Goal: Task Accomplishment & Management: Manage account settings

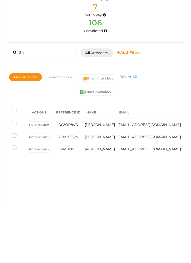
type input "S"
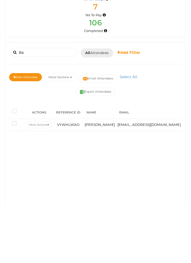
type input "B"
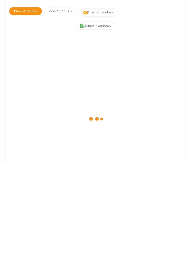
scroll to position [25, 0]
click at [163, 207] on div at bounding box center [95, 218] width 173 height 160
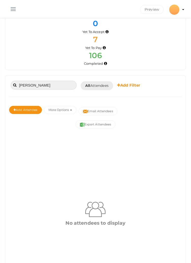
click at [50, 88] on input "Amit yadav" at bounding box center [44, 85] width 66 height 9
type input "A"
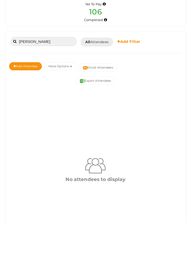
scroll to position [0, 0]
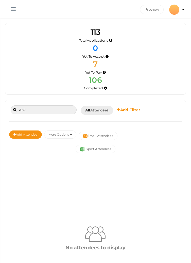
type input "Ank"
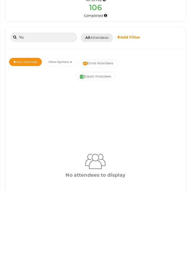
type input "Y"
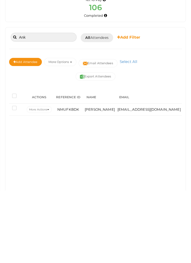
type input "An"
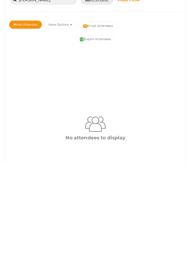
scroll to position [11, 0]
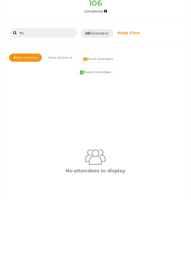
type input "Y"
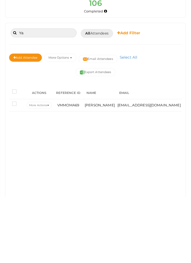
type input "Y"
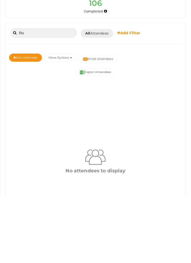
type input "R"
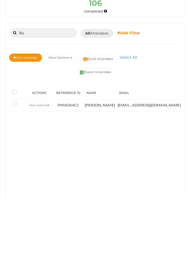
type input "S"
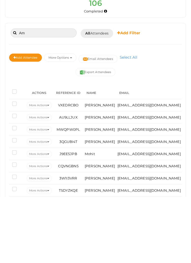
type input "A"
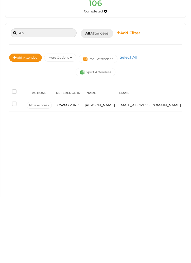
type input "A"
type input "Ra"
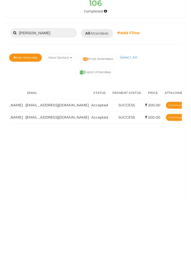
scroll to position [0, 0]
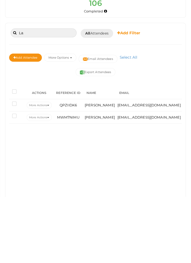
type input "L"
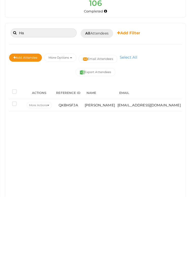
type input "H"
type input "D"
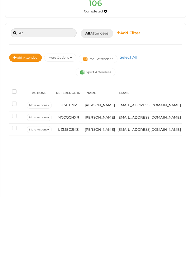
type input "A"
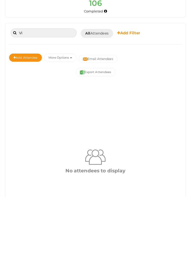
type input "V"
type input "P"
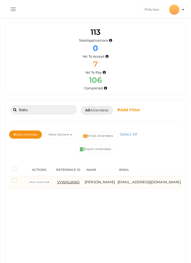
type input "Babu"
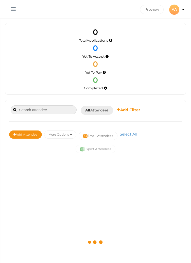
click at [34, 111] on input at bounding box center [44, 109] width 66 height 9
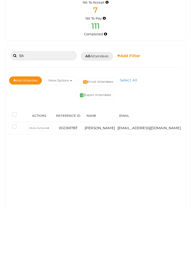
type input "S"
type input "[PERSON_NAME]"
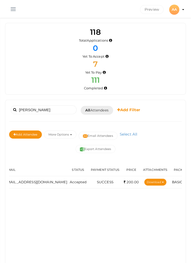
scroll to position [0, 124]
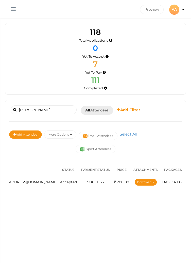
click at [150, 210] on div "Vinay kumar Booked for Today Today Tomorrow This Week Custom Date All Attendees…" at bounding box center [95, 206] width 181 height 212
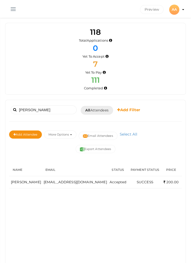
scroll to position [0, 0]
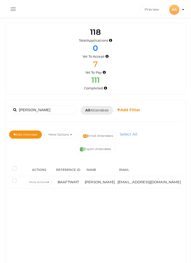
click at [10, 215] on div "Vinay kumar Booked for Today Today Tomorrow This Week Custom Date All Attendees…" at bounding box center [95, 206] width 181 height 212
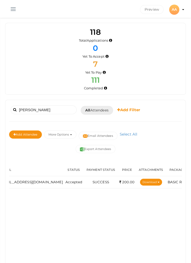
scroll to position [0, 154]
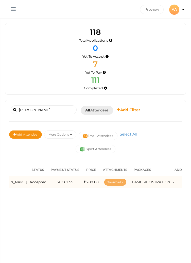
click at [106, 180] on button "Download" at bounding box center [115, 182] width 22 height 7
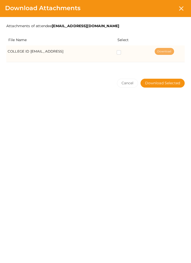
click at [170, 51] on link "Download" at bounding box center [164, 51] width 19 height 7
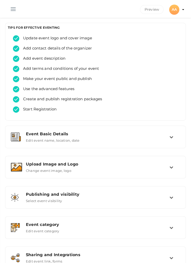
click at [14, 8] on button "button" at bounding box center [13, 8] width 13 height 13
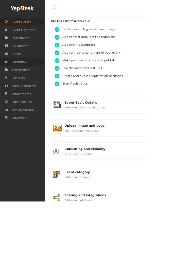
click at [34, 79] on span "Attendees" at bounding box center [25, 81] width 20 height 10
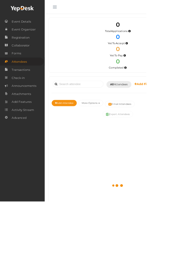
click at [71, 6] on button "button" at bounding box center [71, 8] width 13 height 13
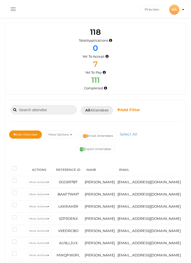
click at [59, 111] on input at bounding box center [44, 109] width 66 height 9
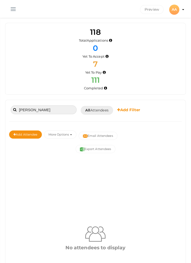
click at [58, 112] on input "[PERSON_NAME]" at bounding box center [44, 109] width 66 height 9
type input "A"
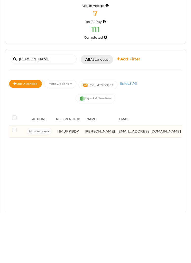
click at [118, 180] on span "[EMAIL_ADDRESS][DOMAIN_NAME]" at bounding box center [150, 182] width 64 height 4
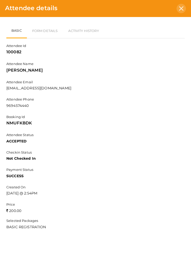
click at [179, 11] on div at bounding box center [181, 8] width 9 height 9
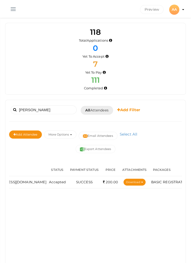
scroll to position [0, 142]
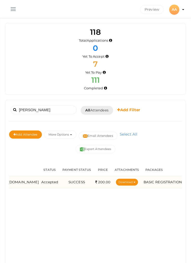
click at [59, 185] on td "SUCCESS" at bounding box center [76, 182] width 35 height 12
click at [41, 180] on span "Accepted" at bounding box center [49, 182] width 17 height 4
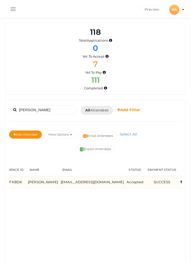
scroll to position [0, 0]
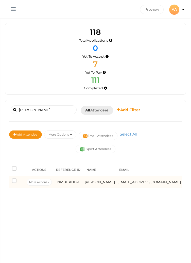
click at [64, 187] on td "NMUFKBDK" at bounding box center [68, 182] width 31 height 12
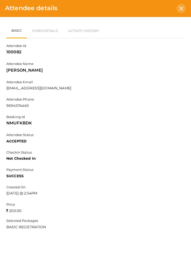
click at [184, 11] on div at bounding box center [181, 8] width 9 height 9
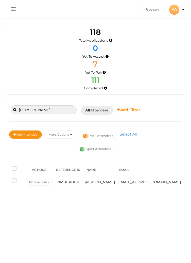
click at [70, 109] on input "[PERSON_NAME]" at bounding box center [44, 109] width 66 height 9
type input "An"
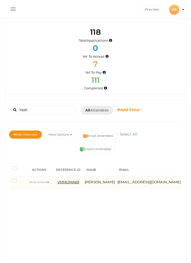
click at [67, 183] on span "VMMOMA69" at bounding box center [68, 182] width 22 height 4
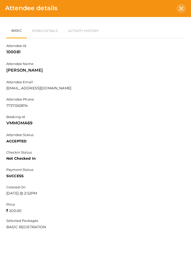
click at [182, 8] on icon at bounding box center [181, 8] width 4 height 4
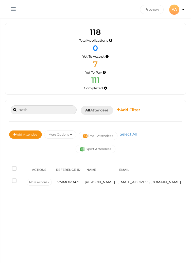
click at [53, 112] on input "Yash" at bounding box center [44, 109] width 66 height 9
type input "Y"
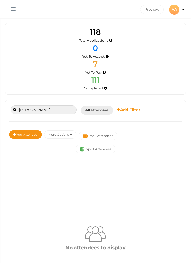
click at [36, 110] on input "[PERSON_NAME]" at bounding box center [44, 109] width 66 height 9
click at [34, 110] on input "[PERSON_NAME]" at bounding box center [44, 109] width 66 height 9
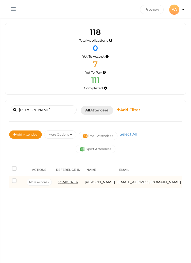
click at [71, 181] on span "V3M8CPEV" at bounding box center [68, 182] width 20 height 4
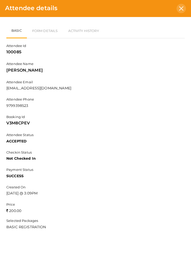
click at [180, 8] on icon at bounding box center [181, 8] width 4 height 4
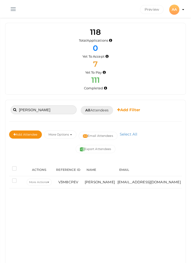
click at [63, 111] on input "[PERSON_NAME]" at bounding box center [44, 109] width 66 height 9
type input "Ra"
type input "[PERSON_NAME]"
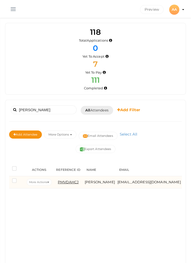
click at [72, 180] on span "PMVDAHCJ" at bounding box center [68, 182] width 21 height 4
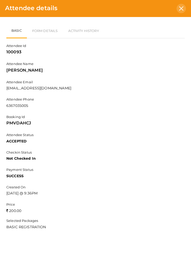
click at [180, 11] on div at bounding box center [181, 8] width 9 height 9
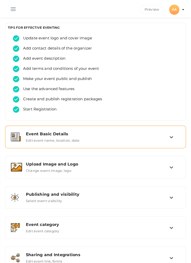
click at [38, 135] on div "Event Basic Details" at bounding box center [98, 134] width 144 height 5
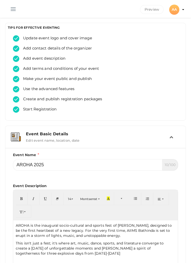
click at [38, 135] on div "Event Basic Details" at bounding box center [98, 134] width 144 height 5
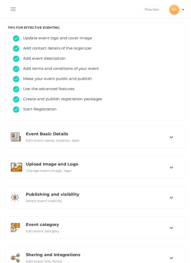
click at [180, 9] on profile-pic "AA" at bounding box center [175, 9] width 10 height 5
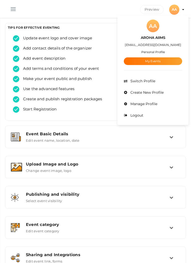
click at [13, 14] on div at bounding box center [95, 131] width 191 height 263
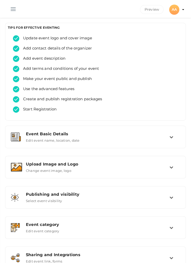
click at [13, 10] on button "button" at bounding box center [13, 8] width 13 height 13
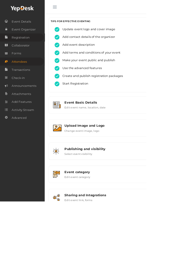
click at [19, 49] on span "Registration" at bounding box center [26, 49] width 23 height 10
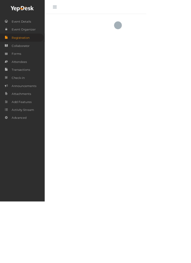
checkbox input "true"
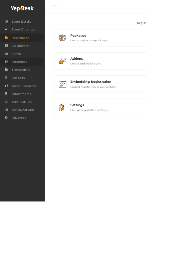
click at [18, 79] on span "Attendees" at bounding box center [25, 81] width 20 height 10
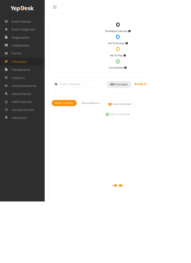
click at [70, 7] on button "button" at bounding box center [71, 8] width 13 height 13
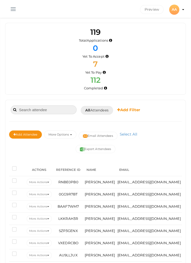
click at [57, 109] on input at bounding box center [44, 109] width 66 height 9
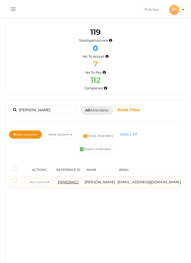
click at [78, 181] on span "PMVDAHCJ" at bounding box center [68, 182] width 21 height 4
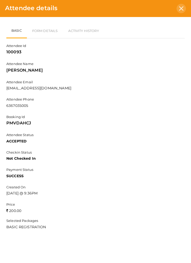
click at [181, 8] on icon at bounding box center [181, 8] width 4 height 4
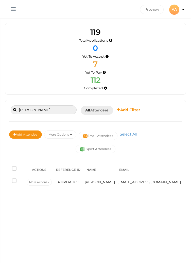
click at [55, 111] on input "[PERSON_NAME]" at bounding box center [44, 109] width 66 height 9
type input "S"
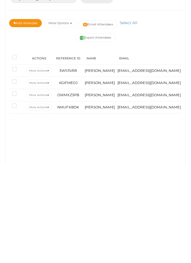
scroll to position [14, 0]
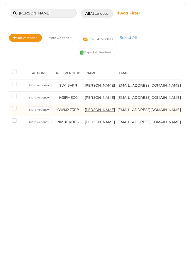
type input "[PERSON_NAME]"
click at [98, 193] on span "[PERSON_NAME]" at bounding box center [100, 192] width 30 height 4
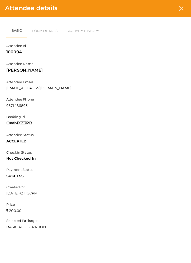
checkbox input "true"
click at [186, 10] on div at bounding box center [181, 8] width 9 height 9
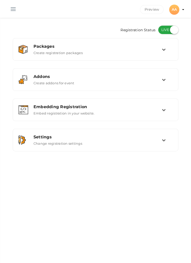
click at [8, 10] on button "button" at bounding box center [13, 8] width 13 height 13
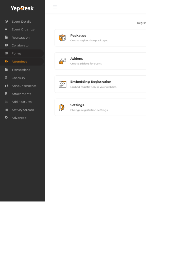
click at [34, 71] on link "Forms" at bounding box center [28, 70] width 57 height 10
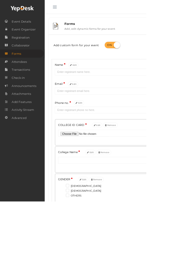
click at [66, 8] on button "button" at bounding box center [71, 8] width 13 height 13
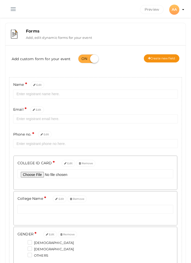
click at [11, 6] on button "button" at bounding box center [13, 8] width 13 height 13
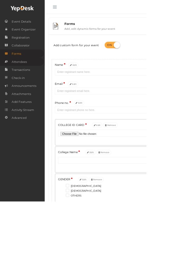
click at [20, 79] on span "Attendees" at bounding box center [25, 81] width 20 height 10
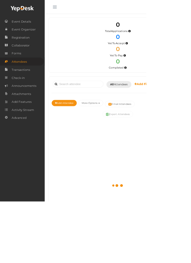
click at [71, 7] on button "button" at bounding box center [71, 8] width 13 height 13
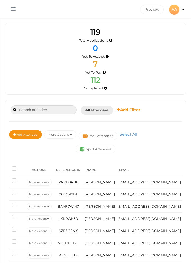
click at [58, 112] on input at bounding box center [44, 109] width 66 height 9
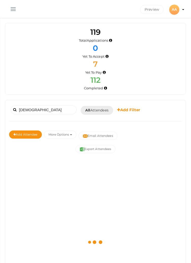
click at [112, 181] on div at bounding box center [95, 242] width 173 height 160
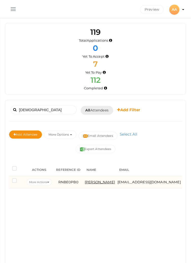
click at [109, 183] on span "[PERSON_NAME]" at bounding box center [100, 182] width 30 height 4
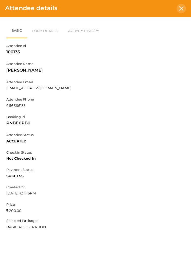
click at [182, 7] on icon at bounding box center [181, 8] width 4 height 4
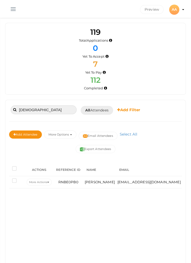
click at [55, 111] on input "[DEMOGRAPHIC_DATA]" at bounding box center [44, 109] width 66 height 9
click at [51, 110] on input "[DEMOGRAPHIC_DATA]" at bounding box center [44, 109] width 66 height 9
type input "V"
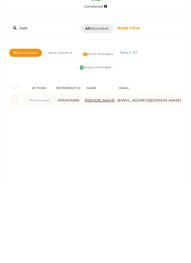
click at [110, 182] on span "[PERSON_NAME]" at bounding box center [100, 182] width 30 height 4
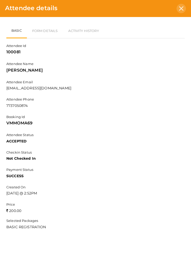
click at [181, 13] on div at bounding box center [181, 8] width 9 height 9
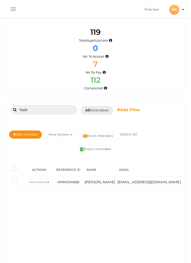
click at [31, 111] on input "Yash" at bounding box center [44, 109] width 66 height 9
type input "Y"
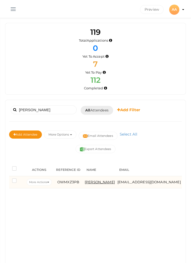
click at [89, 183] on span "[PERSON_NAME]" at bounding box center [100, 182] width 30 height 4
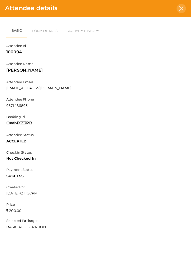
click at [181, 7] on icon at bounding box center [181, 8] width 4 height 4
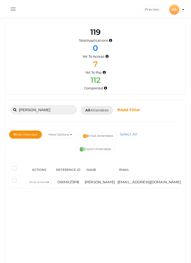
click at [56, 112] on input "[PERSON_NAME]" at bounding box center [44, 109] width 66 height 9
type input "A"
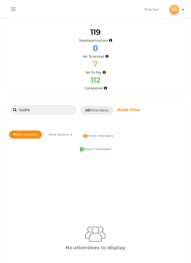
click at [51, 110] on input "Sudhir" at bounding box center [44, 109] width 66 height 9
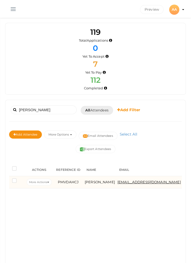
click at [129, 183] on span "[EMAIL_ADDRESS][DOMAIN_NAME]" at bounding box center [150, 182] width 64 height 4
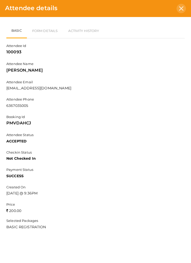
click at [183, 12] on div at bounding box center [181, 8] width 9 height 9
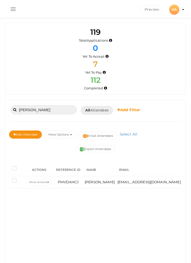
click at [62, 110] on input "[PERSON_NAME]" at bounding box center [44, 109] width 66 height 9
type input "S"
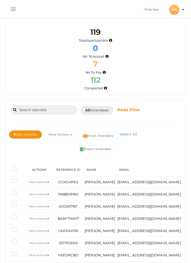
click at [50, 110] on input at bounding box center [44, 109] width 66 height 9
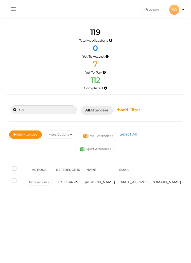
type input "S"
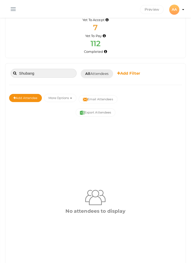
scroll to position [37, 0]
click at [59, 74] on input "Shubang" at bounding box center [44, 73] width 66 height 9
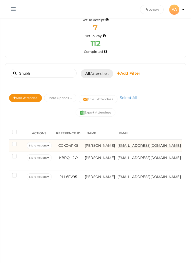
click at [132, 146] on span "[EMAIL_ADDRESS][DOMAIN_NAME]" at bounding box center [150, 146] width 64 height 4
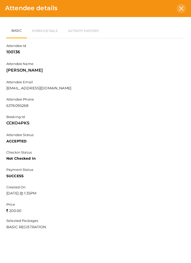
click at [184, 11] on div at bounding box center [181, 8] width 9 height 9
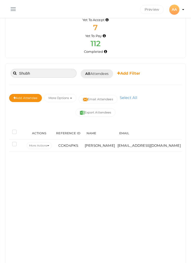
click at [58, 74] on input "Shubh" at bounding box center [44, 73] width 66 height 9
type input "S"
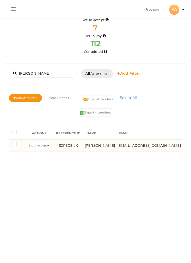
click at [81, 146] on td "SZP3GENX" at bounding box center [68, 146] width 31 height 12
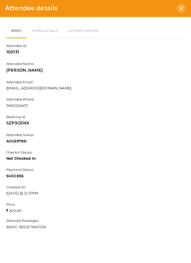
click at [182, 10] on icon at bounding box center [181, 8] width 4 height 4
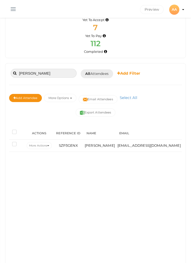
click at [53, 73] on input "[PERSON_NAME]" at bounding box center [44, 73] width 66 height 9
type input "R"
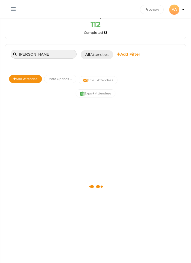
scroll to position [56, 0]
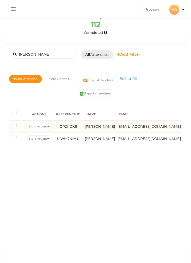
click at [107, 126] on span "[PERSON_NAME]" at bounding box center [100, 127] width 30 height 4
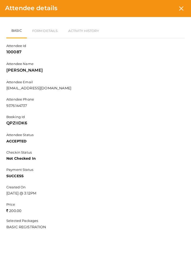
click at [177, 12] on div "Attendee details" at bounding box center [95, 8] width 191 height 17
click at [181, 11] on div at bounding box center [181, 8] width 9 height 9
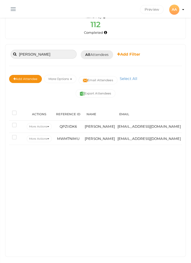
click at [65, 53] on input "[PERSON_NAME]" at bounding box center [44, 54] width 66 height 9
type input "L"
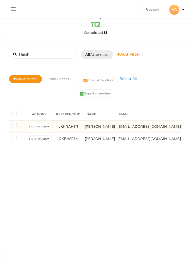
click at [114, 127] on span "[PERSON_NAME]" at bounding box center [100, 127] width 30 height 4
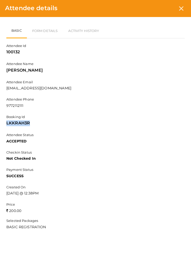
click at [57, 197] on div "Attendee Id 100132 Attendee Name [PERSON_NAME] Attendee Email [EMAIL_ADDRESS][D…" at bounding box center [95, 136] width 179 height 196
click at [179, 11] on div at bounding box center [181, 8] width 9 height 9
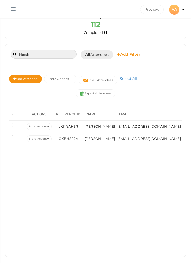
click at [56, 56] on input "Harsh" at bounding box center [44, 54] width 66 height 9
type input "H"
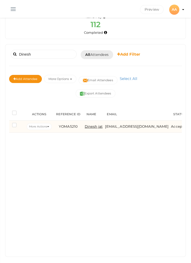
click at [98, 126] on span "Dinesh jat" at bounding box center [94, 127] width 18 height 4
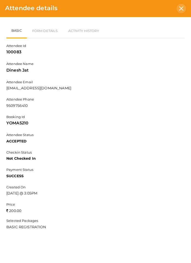
click at [179, 9] on div at bounding box center [181, 8] width 9 height 9
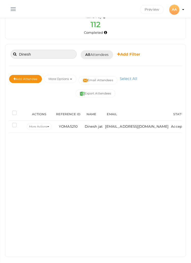
click at [59, 58] on input "Dinesh" at bounding box center [44, 54] width 66 height 9
type input "D"
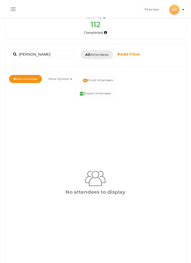
click at [156, 206] on div "No attendees to display" at bounding box center [95, 182] width 173 height 160
click at [66, 53] on input "[PERSON_NAME]" at bounding box center [44, 54] width 66 height 9
type input "Y"
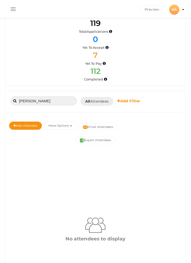
scroll to position [0, 0]
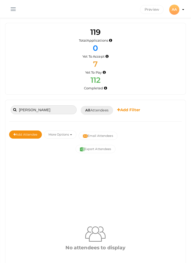
click at [56, 110] on input "[PERSON_NAME]" at bounding box center [44, 109] width 66 height 9
type input "Y"
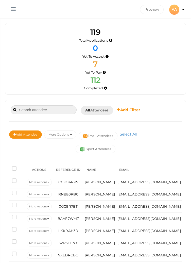
click at [49, 111] on input at bounding box center [44, 109] width 66 height 9
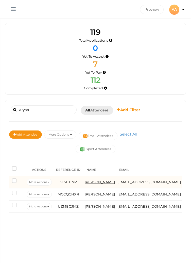
click at [99, 183] on span "[PERSON_NAME]" at bounding box center [100, 182] width 30 height 4
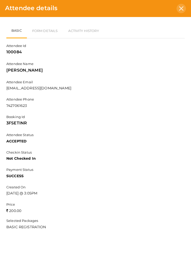
click at [180, 7] on icon at bounding box center [181, 8] width 4 height 4
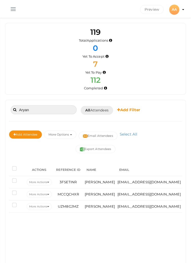
click at [66, 112] on input "Aryan" at bounding box center [44, 109] width 66 height 9
type input "A"
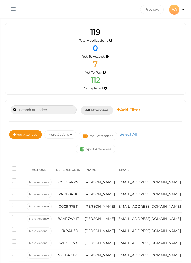
click at [54, 111] on input at bounding box center [44, 109] width 66 height 9
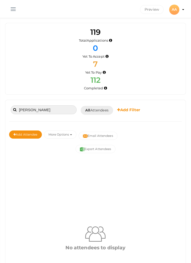
click at [48, 112] on input "[PERSON_NAME]" at bounding box center [44, 109] width 66 height 9
type input "Y"
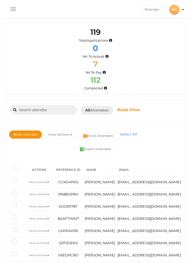
click at [51, 111] on input at bounding box center [44, 109] width 66 height 9
type input "H"
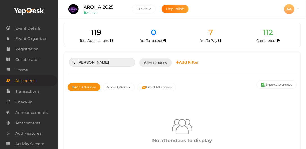
type input "[PERSON_NAME]"
